Goal: Use online tool/utility: Utilize a website feature to perform a specific function

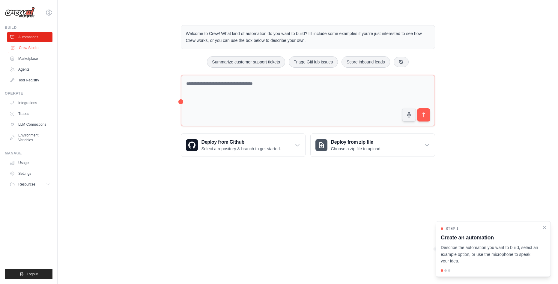
click at [22, 47] on link "Crew Studio" at bounding box center [30, 48] width 45 height 10
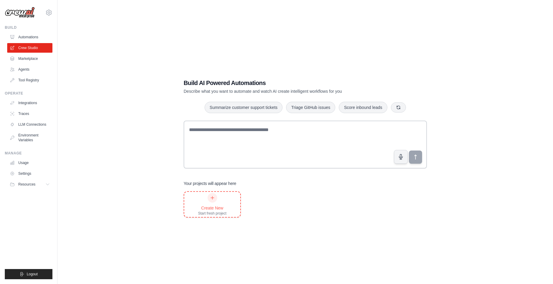
click at [214, 200] on icon at bounding box center [212, 198] width 5 height 5
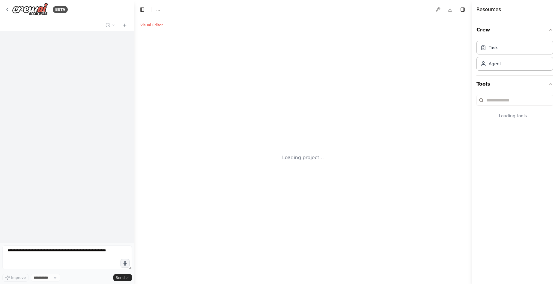
select select "****"
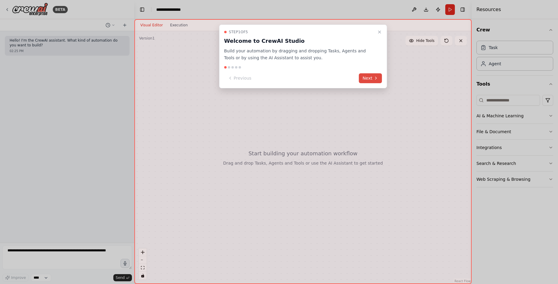
click at [373, 79] on button "Next" at bounding box center [370, 78] width 23 height 10
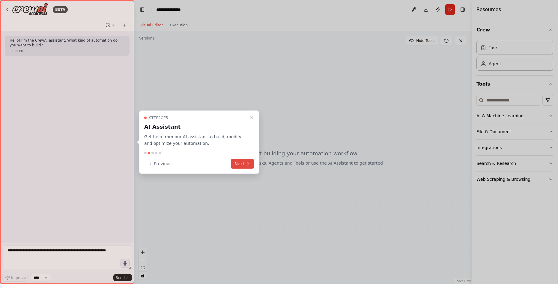
click at [245, 164] on icon at bounding box center [247, 164] width 5 height 5
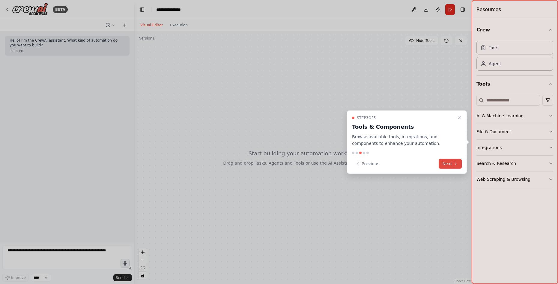
click at [454, 165] on icon at bounding box center [455, 164] width 5 height 5
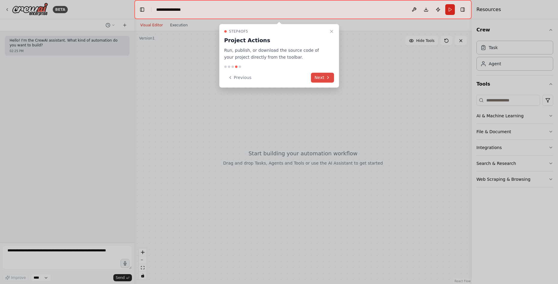
click at [322, 78] on button "Next" at bounding box center [322, 78] width 23 height 10
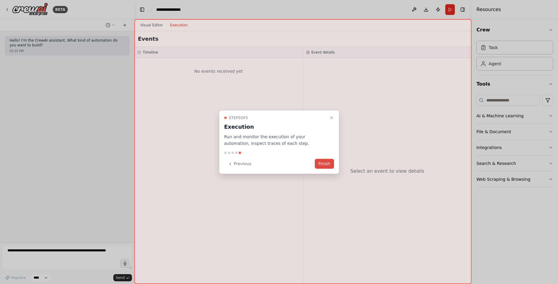
click at [320, 163] on button "Finish" at bounding box center [324, 164] width 19 height 10
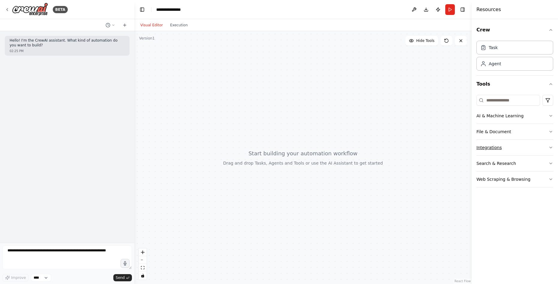
click at [503, 146] on button "Integrations" at bounding box center [514, 148] width 77 height 16
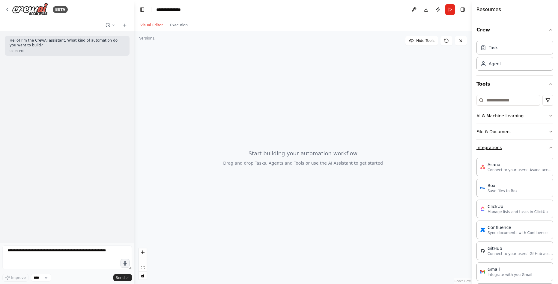
click at [548, 148] on icon "button" at bounding box center [550, 147] width 5 height 5
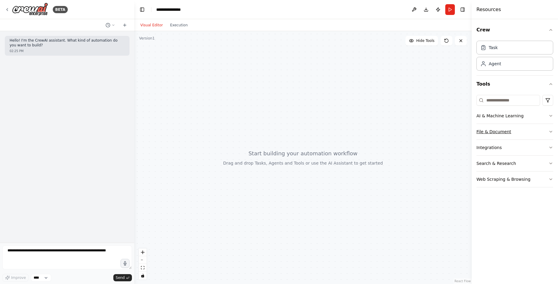
click at [550, 131] on icon "button" at bounding box center [550, 131] width 5 height 5
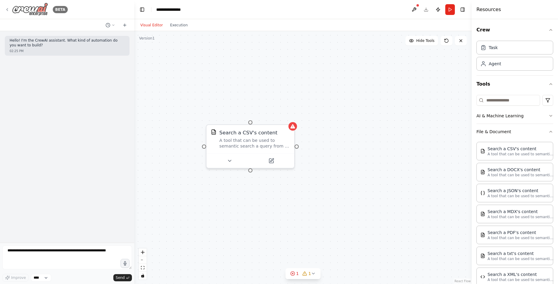
click at [8, 8] on icon at bounding box center [7, 9] width 5 height 5
